Goal: Task Accomplishment & Management: Manage account settings

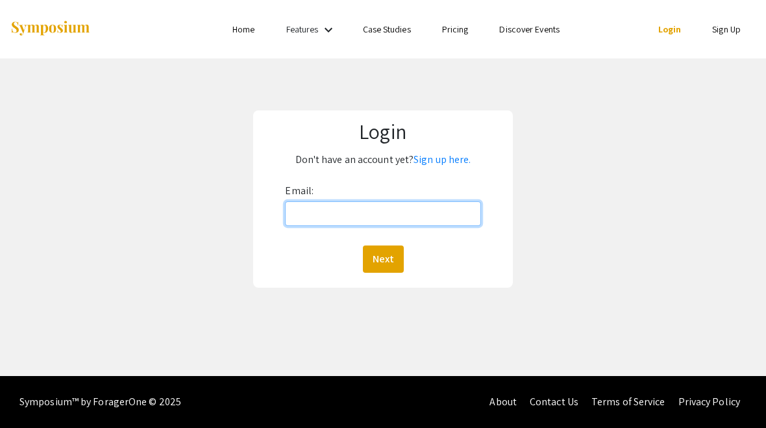
click at [446, 210] on input "Email:" at bounding box center [382, 213] width 195 height 25
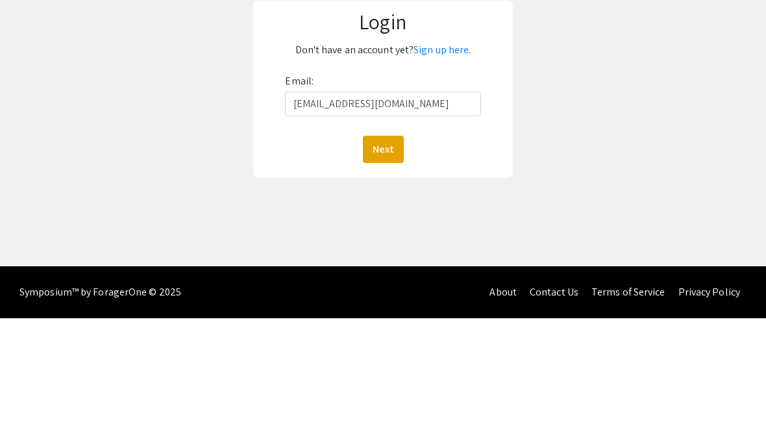
click at [386, 245] on button "Next" at bounding box center [383, 258] width 41 height 27
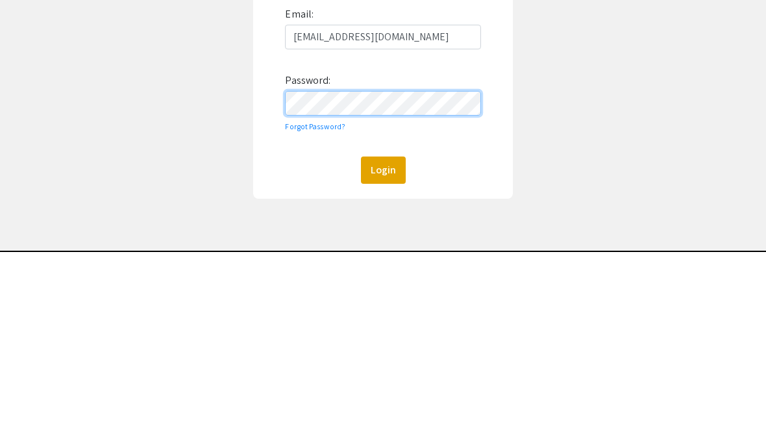
scroll to position [51, 0]
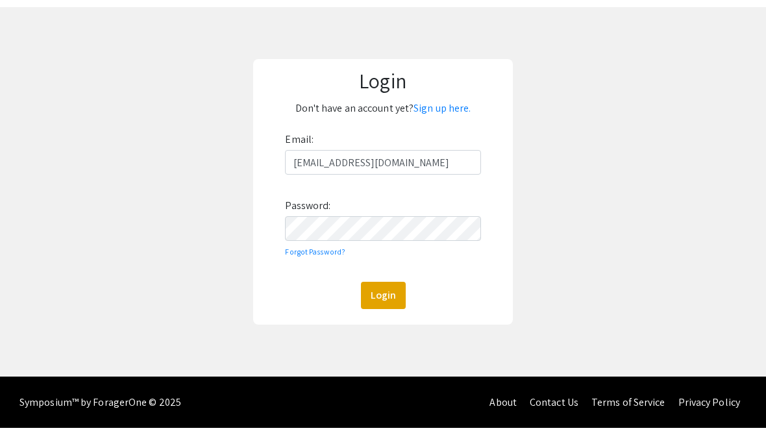
click at [573, 154] on div "Login Don't have an account yet? Sign up here. Email: hl644@mynsu.nova.edu Pass…" at bounding box center [382, 211] width 785 height 369
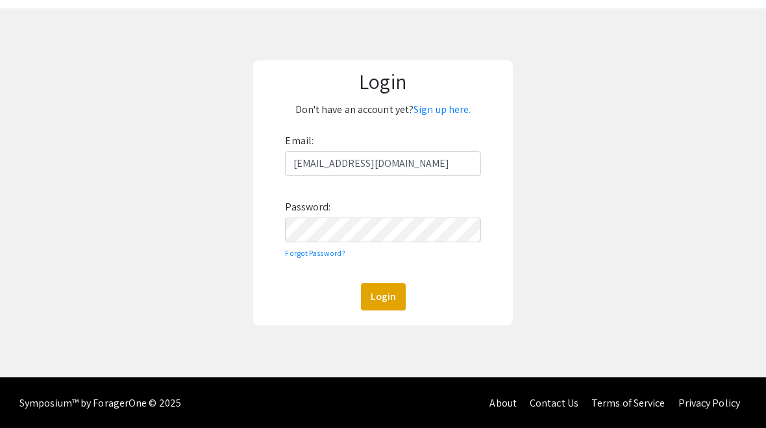
click at [394, 297] on button "Login" at bounding box center [383, 296] width 45 height 27
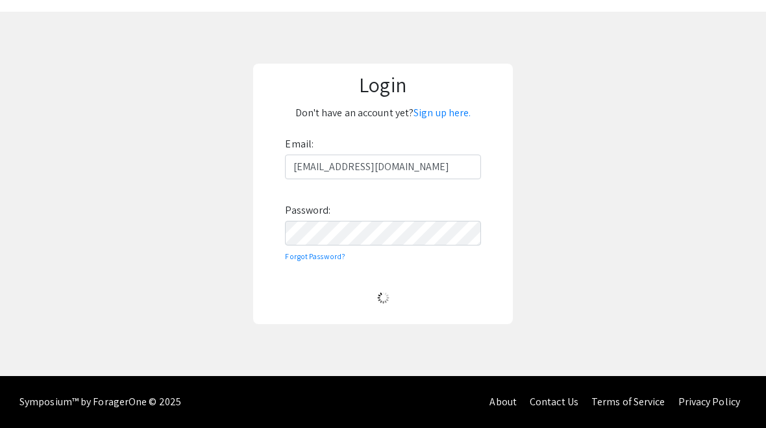
scroll to position [47, 0]
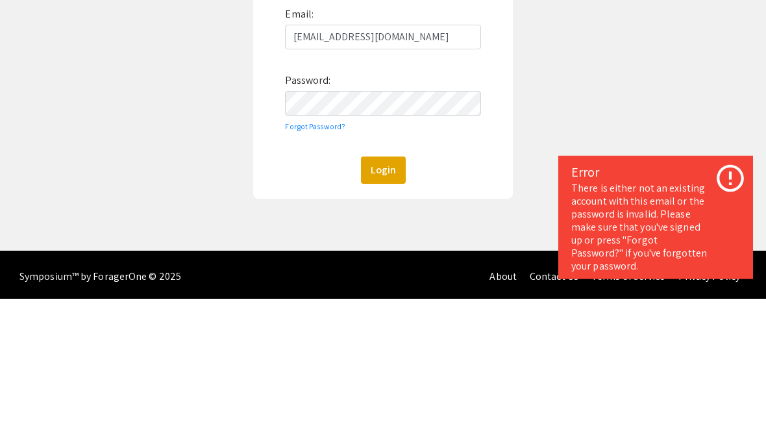
click at [430, 154] on input "hl644@mynsu.nova.edu" at bounding box center [382, 166] width 195 height 25
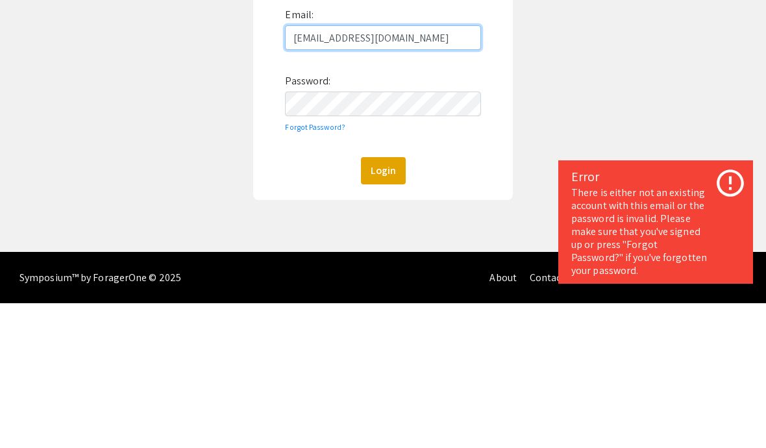
click at [421, 170] on input "hl644@mynsu.nova.edu" at bounding box center [382, 182] width 195 height 25
click at [421, 149] on div "Email: hl644@mynsu.nova.edu Password: Forgot Password? Login" at bounding box center [382, 239] width 195 height 180
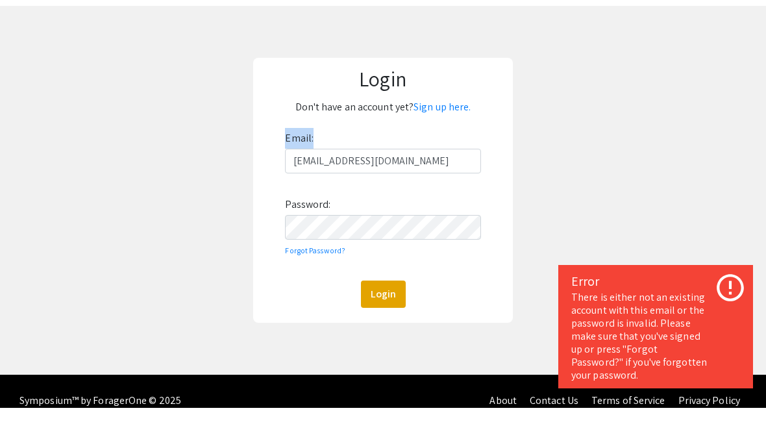
click at [415, 32] on div "Login Don't have an account yet? Sign up here. Email: hl644@mynsu.nova.edu Pass…" at bounding box center [382, 210] width 785 height 369
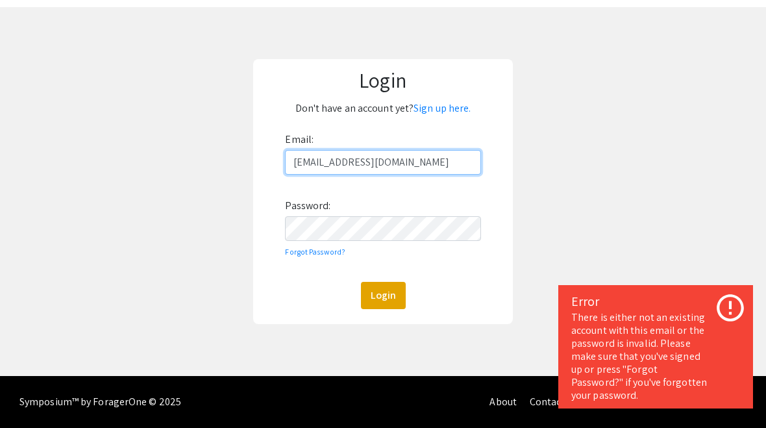
click at [428, 161] on input "hl644@mynsu.nova.edu" at bounding box center [382, 162] width 195 height 25
click at [432, 158] on input "hl644@mynsu.nova.edu" at bounding box center [382, 162] width 195 height 25
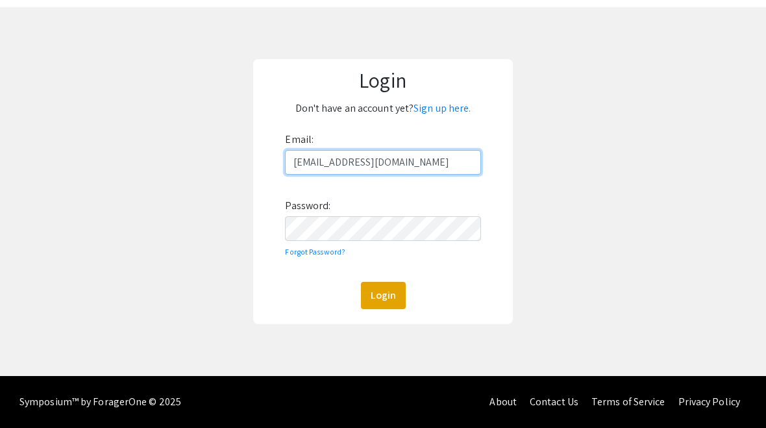
type input "harinilakkakula@gmail.com"
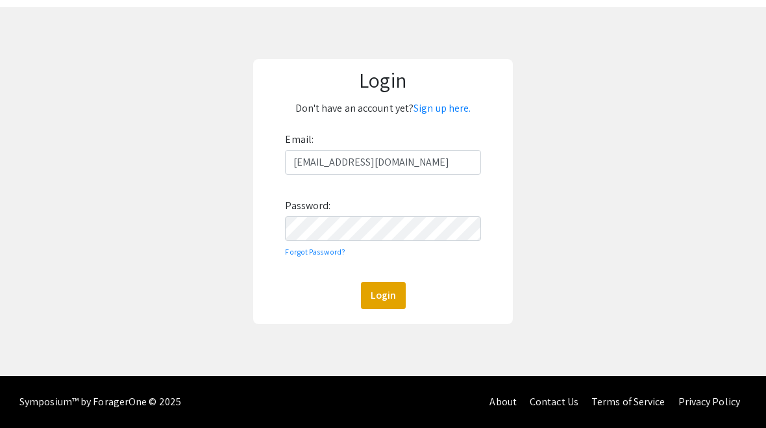
click at [508, 114] on div "Login Don't have an account yet? Sign up here. Email: harinilakkakula@gmail.com…" at bounding box center [383, 191] width 260 height 265
click at [388, 297] on button "Login" at bounding box center [383, 295] width 45 height 27
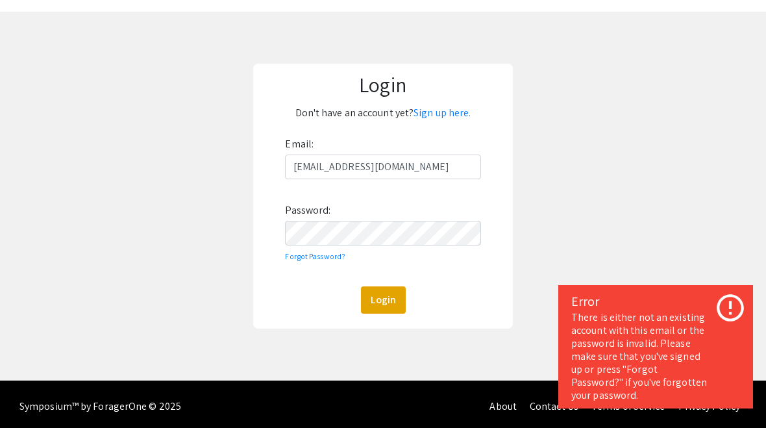
click at [450, 112] on link "Sign up here." at bounding box center [441, 113] width 57 height 14
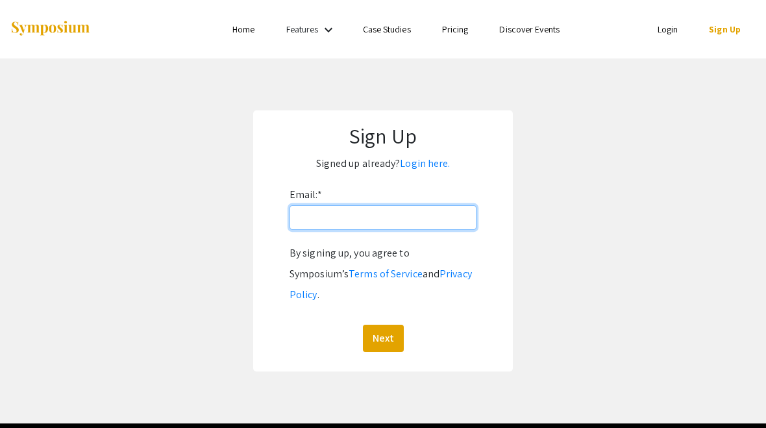
click at [432, 217] on input "Email: *" at bounding box center [383, 217] width 187 height 25
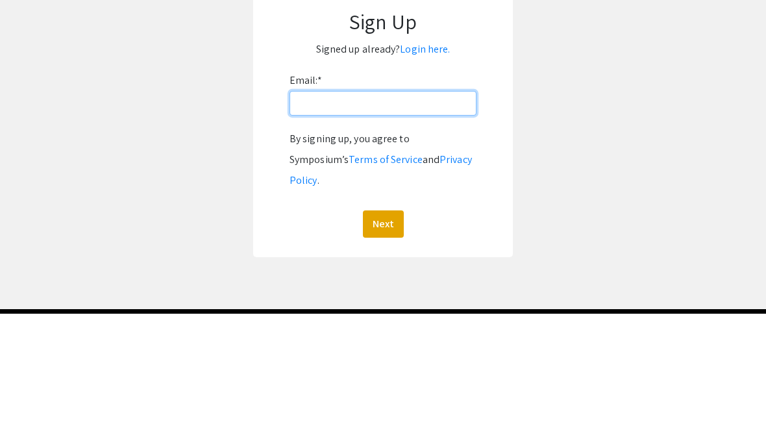
type input "H"
type input "harinilakkakula@gmail.com"
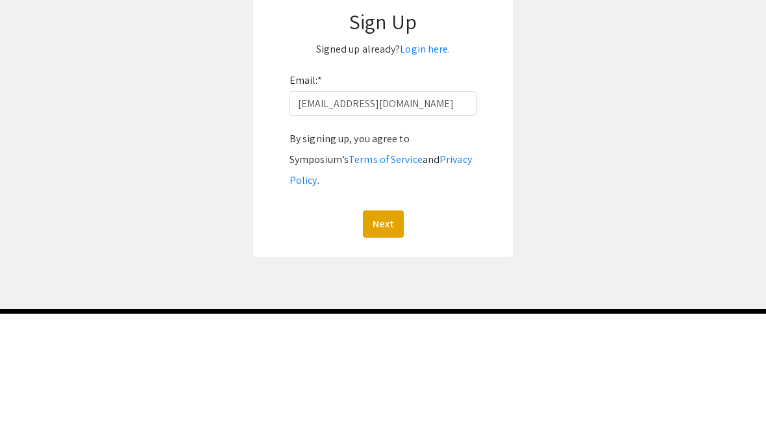
click at [349, 267] on link "Terms of Service" at bounding box center [386, 274] width 74 height 14
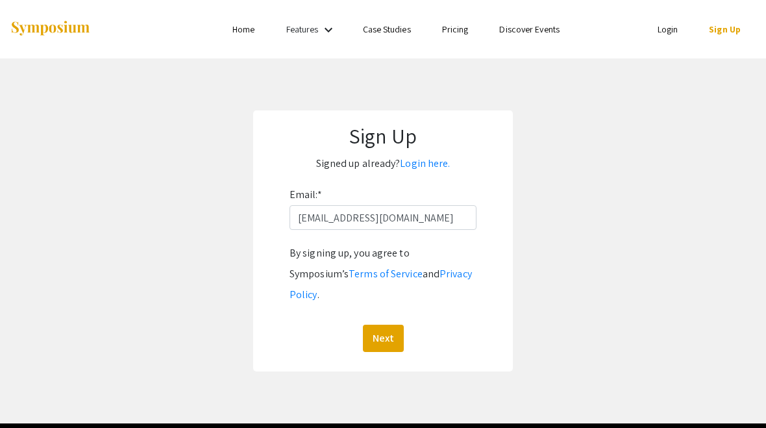
click at [388, 325] on button "Next" at bounding box center [383, 338] width 41 height 27
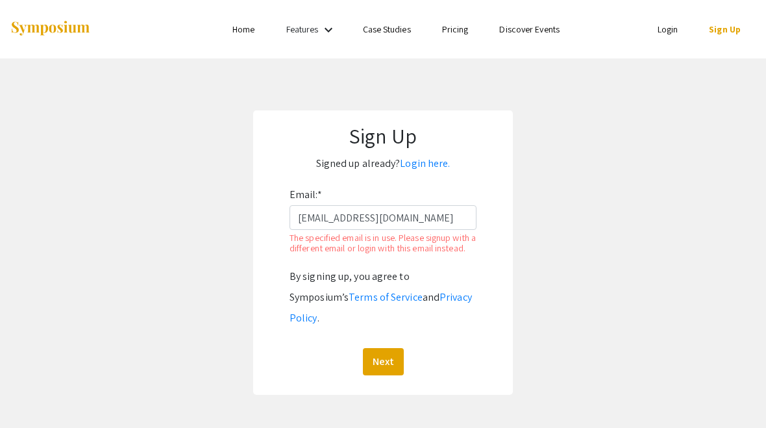
click at [431, 169] on link "Login here." at bounding box center [425, 163] width 50 height 14
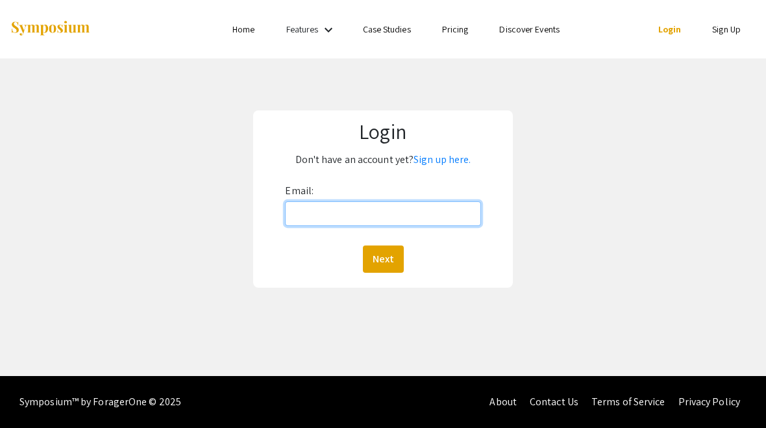
click at [430, 212] on input "Email:" at bounding box center [382, 213] width 195 height 25
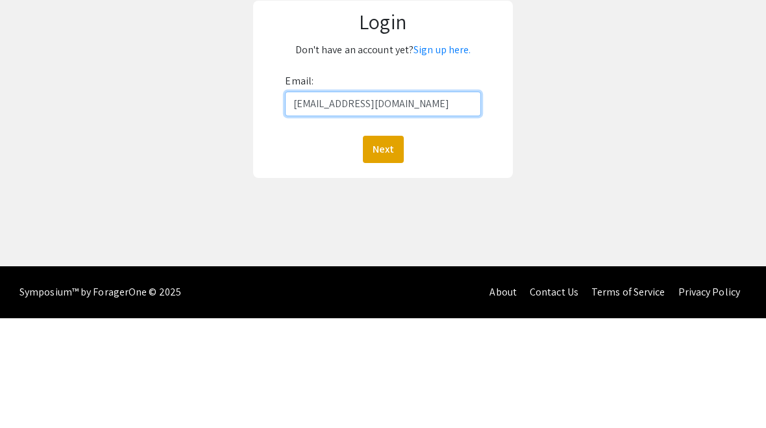
type input "harinilakkakula@gmail.com"
click at [385, 245] on button "Next" at bounding box center [383, 258] width 41 height 27
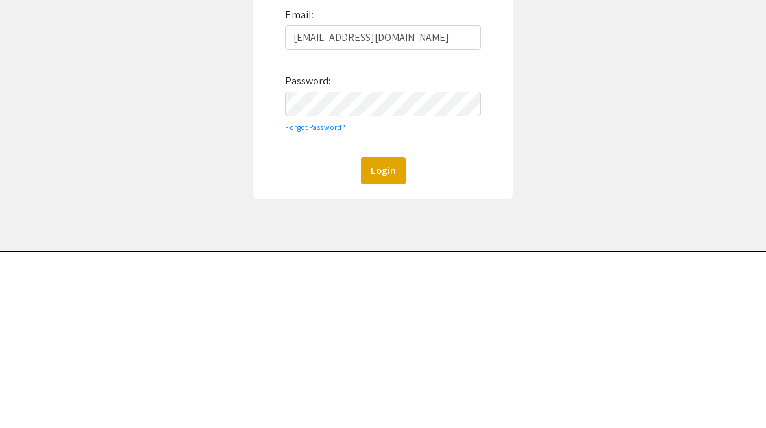
click at [37, 193] on div "Login Don't have an account yet? Sign up here. Email: harinilakkakula@gmail.com…" at bounding box center [382, 242] width 785 height 369
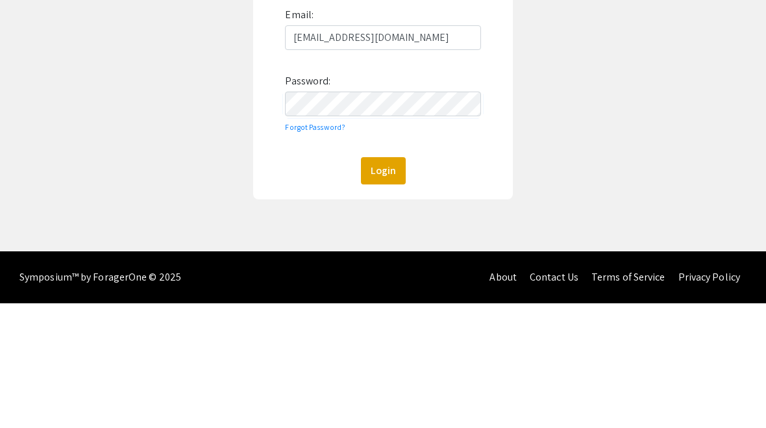
click at [384, 282] on button "Login" at bounding box center [383, 295] width 45 height 27
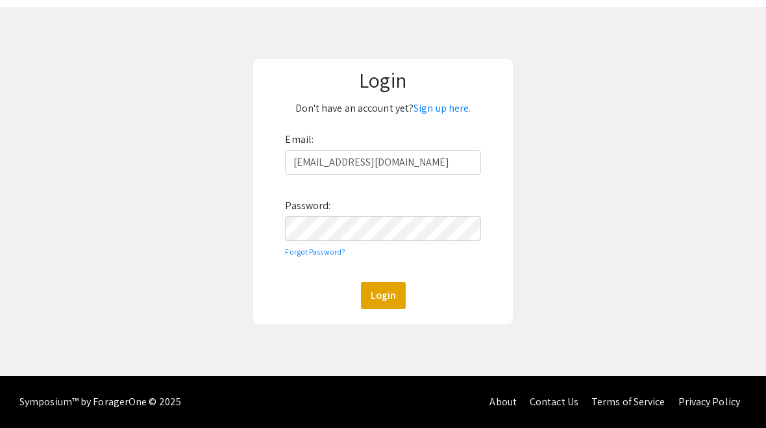
scroll to position [47, 0]
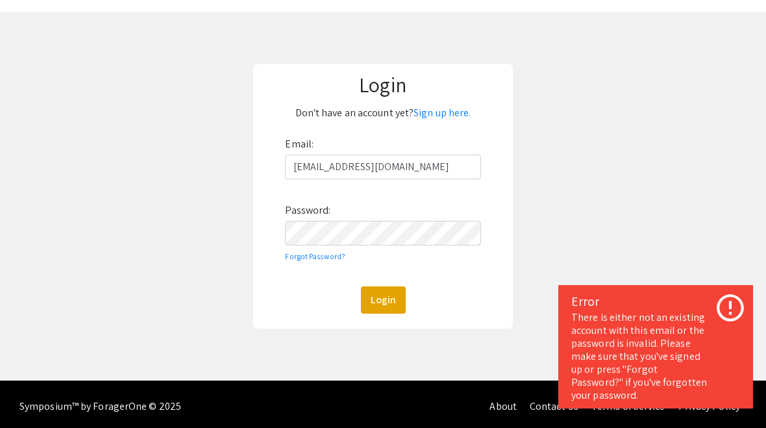
click at [312, 261] on link "Forgot Password?" at bounding box center [315, 256] width 60 height 10
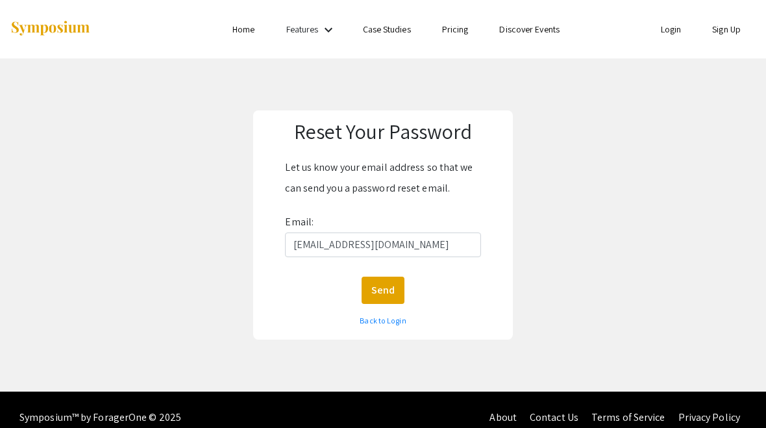
click at [390, 287] on button "Send" at bounding box center [383, 290] width 43 height 27
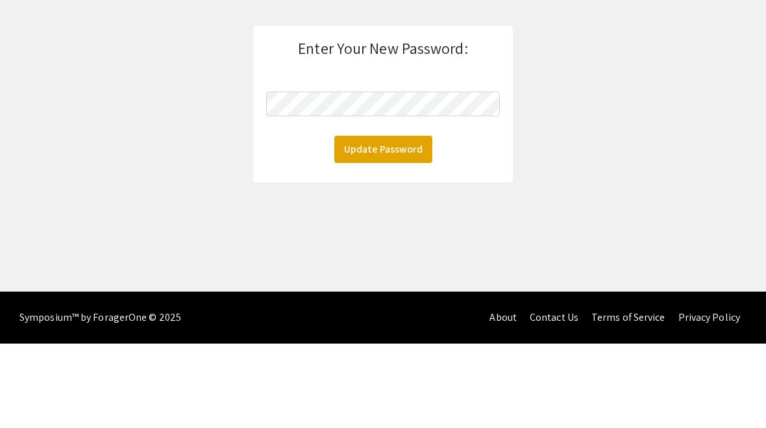
click at [415, 220] on button "Update Password" at bounding box center [383, 233] width 98 height 27
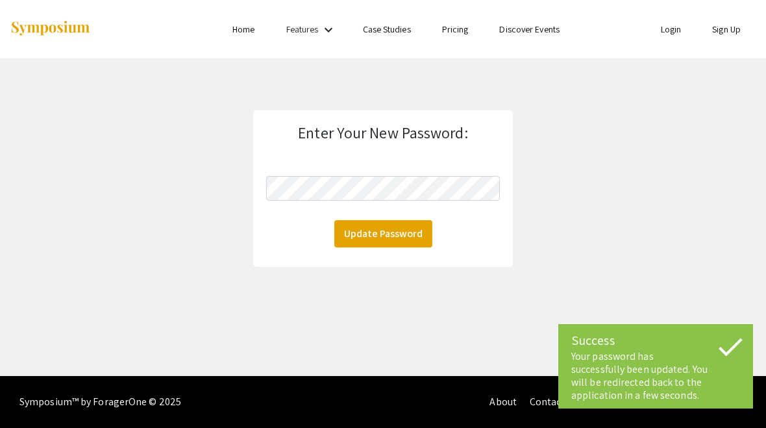
click at [410, 240] on button "Update Password" at bounding box center [383, 233] width 98 height 27
